Goal: Go to known website: Access a specific website the user already knows

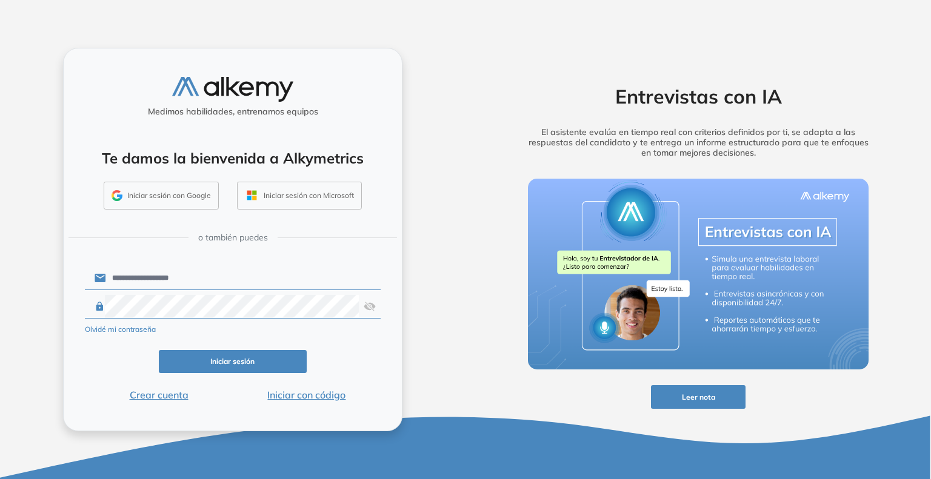
click at [261, 360] on button "Iniciar sesión" at bounding box center [233, 362] width 148 height 24
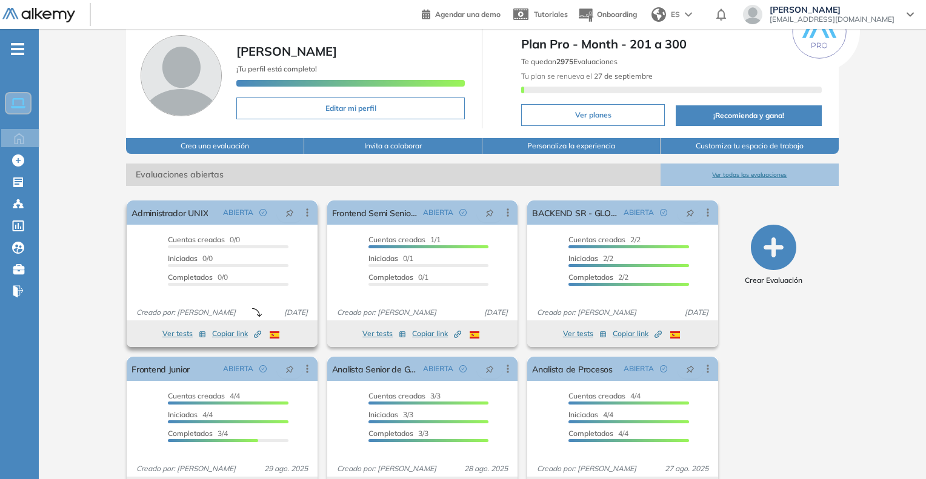
scroll to position [61, 0]
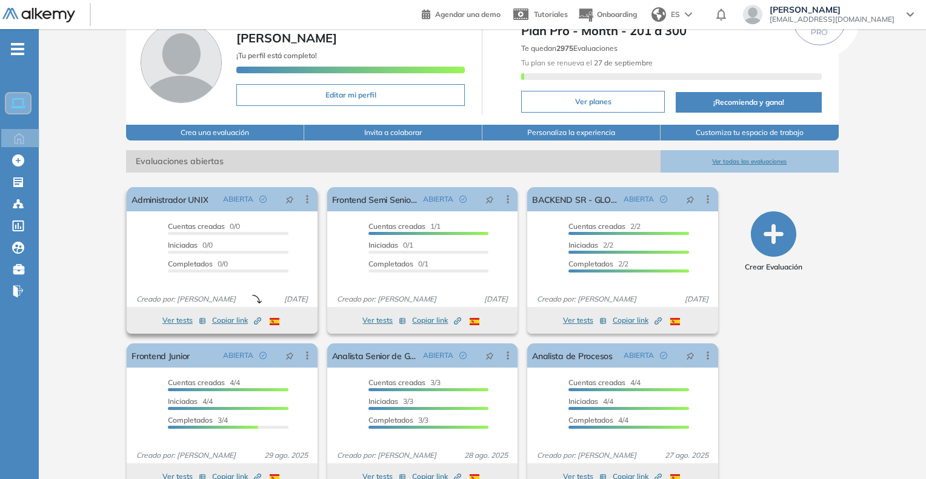
click at [255, 321] on icon "Created by potrace 1.16, written by Peter Selinger 2001-2019" at bounding box center [257, 321] width 7 height 7
